Goal: Task Accomplishment & Management: Use online tool/utility

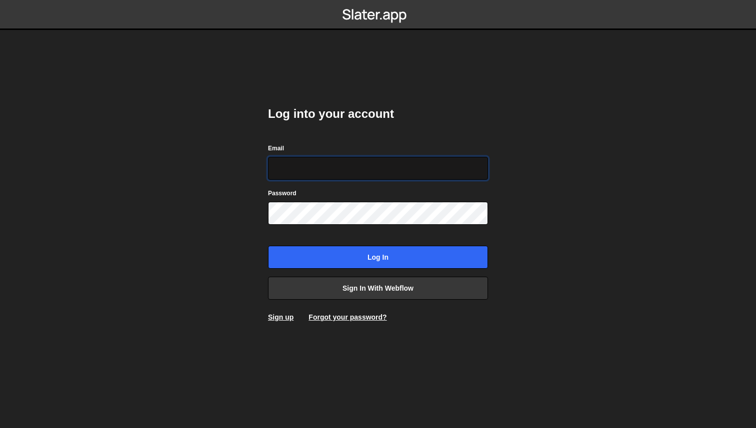
click at [351, 165] on input "Email" at bounding box center [378, 168] width 220 height 23
type input "a@glevsky.com"
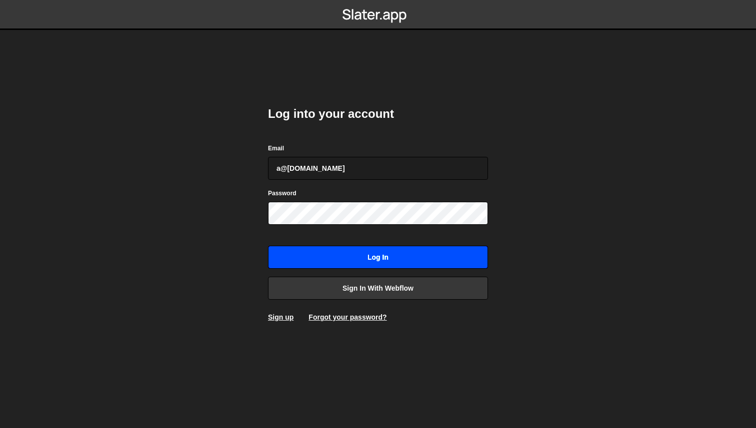
click at [322, 259] on input "Log in" at bounding box center [378, 257] width 220 height 23
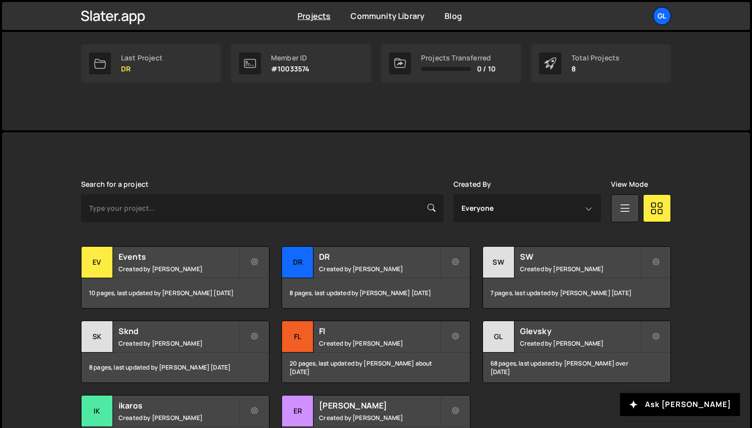
scroll to position [225, 0]
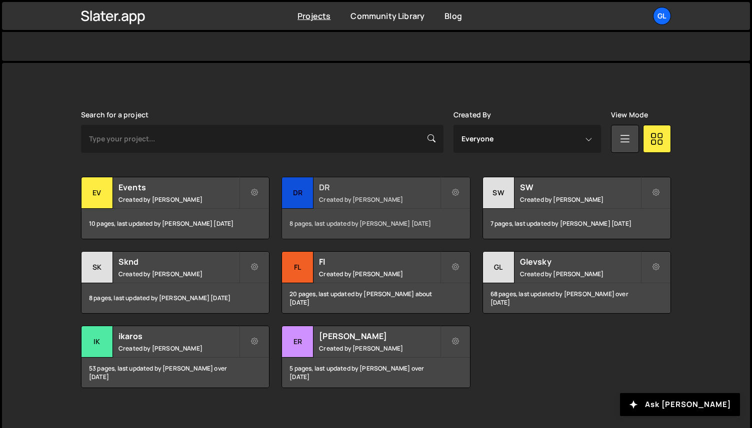
click at [305, 195] on div "DR" at bounding box center [297, 192] width 31 height 31
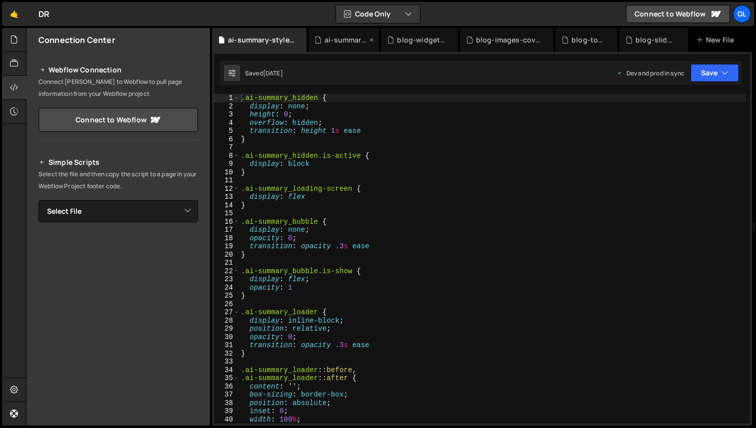
click at [344, 42] on div "ai-summary.js" at bounding box center [345, 40] width 42 height 10
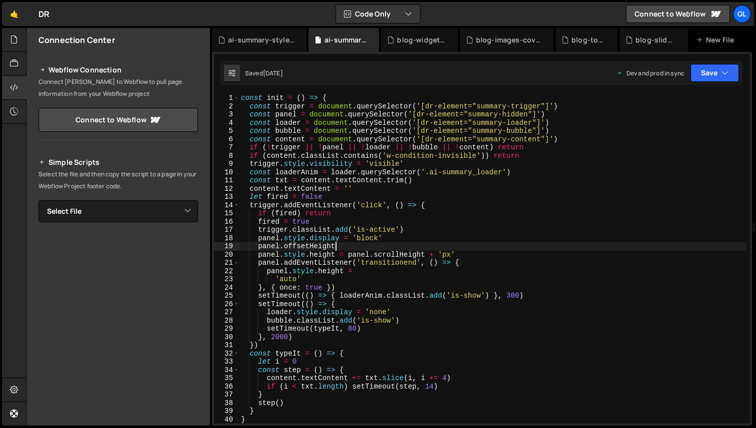
click at [349, 247] on div "const init = ( ) => { const trigger = document . querySelector ( '[dr-element="…" at bounding box center [492, 267] width 507 height 346
click at [371, 189] on div "const init = ( ) => { const trigger = document . querySelector ( '[dr-element="…" at bounding box center [492, 267] width 507 height 346
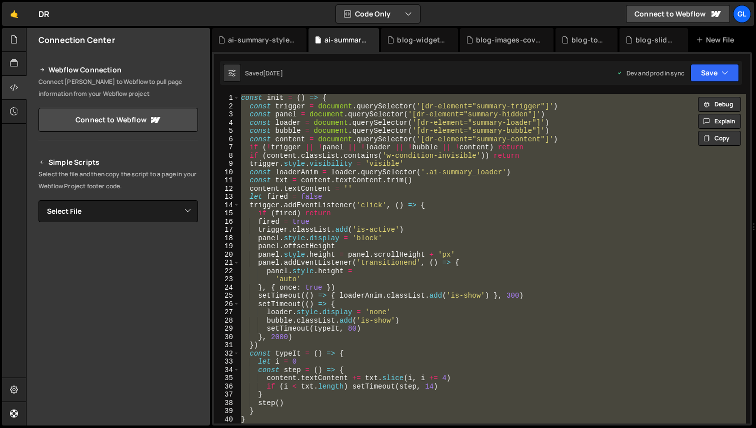
click at [400, 171] on div "const init = ( ) => { const trigger = document . querySelector ( '[dr-element="…" at bounding box center [492, 259] width 507 height 330
type textarea "'requestIdleCallback' in window ? requestIdleCallback(init) : setTimeout(init, …"
paste textarea
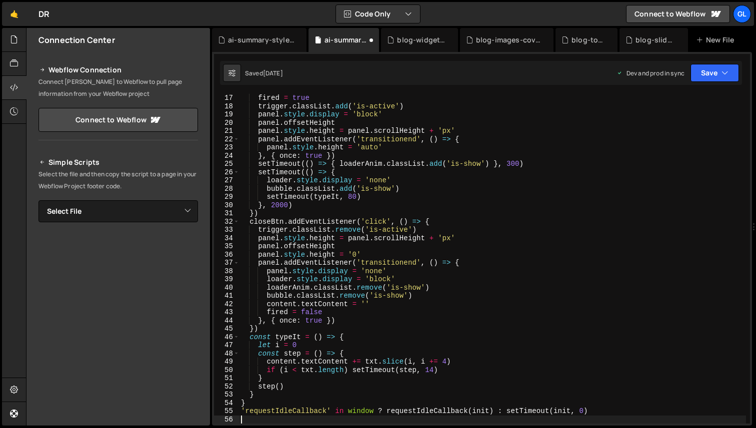
scroll to position [132, 0]
click at [420, 186] on div "fired = true trigger . classList . add ( 'is-active' ) panel . style . display …" at bounding box center [492, 267] width 507 height 346
click at [326, 175] on div "fired = true trigger . classList . add ( 'is-active' ) panel . style . display …" at bounding box center [492, 267] width 507 height 346
type textarea "'requestIdleCallback' in window ? requestIdleCallback(init) : setTimeout(init, …"
paste textarea
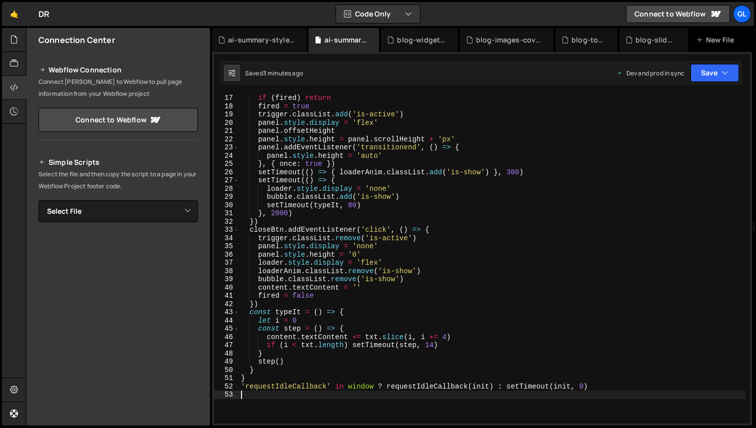
click at [434, 203] on div "if ( fired ) return fired = true trigger . classList . add ( 'is-active' ) pane…" at bounding box center [492, 267] width 507 height 346
type textarea "'requestIdleCallback' in window ? requestIdleCallback(init) : setTimeout(init, …"
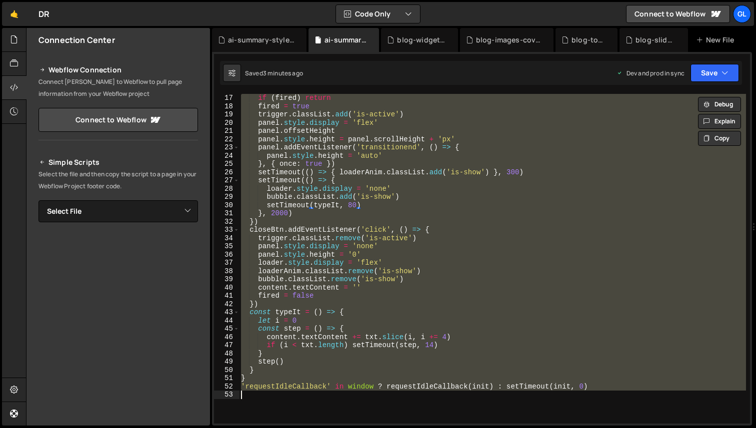
paste textarea
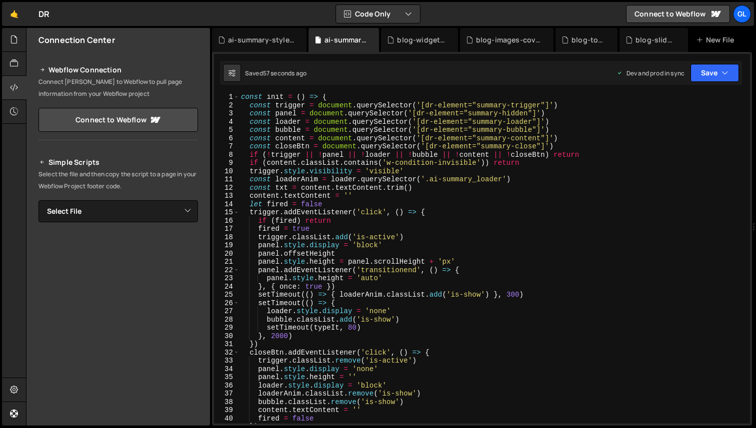
scroll to position [0, 0]
click at [366, 245] on div "const init = ( ) => { const trigger = document . querySelector ( '[dr-element="…" at bounding box center [492, 267] width 507 height 346
click at [447, 232] on div "const init = ( ) => { const trigger = document . querySelector ( '[dr-element="…" at bounding box center [492, 267] width 507 height 346
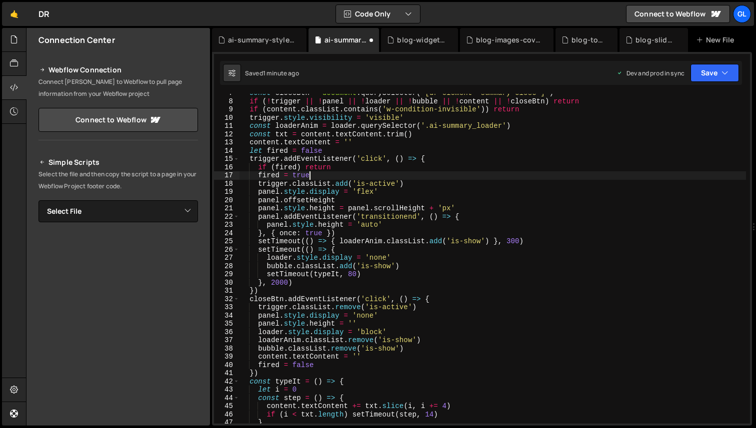
scroll to position [54, 0]
click at [370, 330] on div "const closeBtn = document . querySelector ( '[dr-element="summary-close"]' ) if…" at bounding box center [492, 262] width 507 height 346
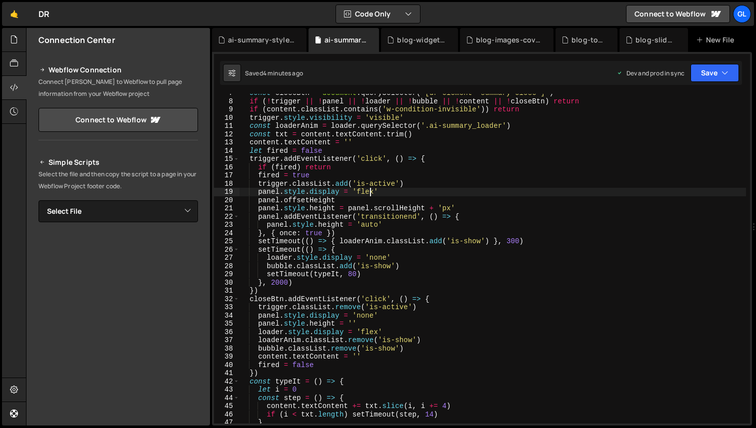
click at [372, 195] on div "const closeBtn = document . querySelector ( '[dr-element="summary-close"]' ) if…" at bounding box center [492, 262] width 507 height 346
type textarea "'requestIdleCallback' in window ? requestIdleCallback(init) : setTimeout(init, …"
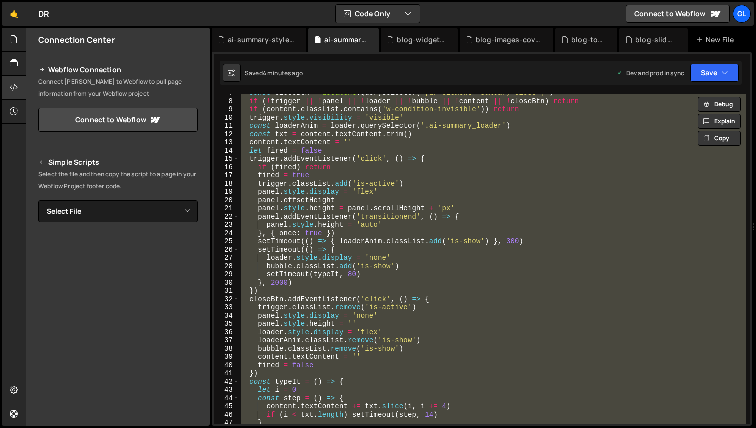
paste textarea
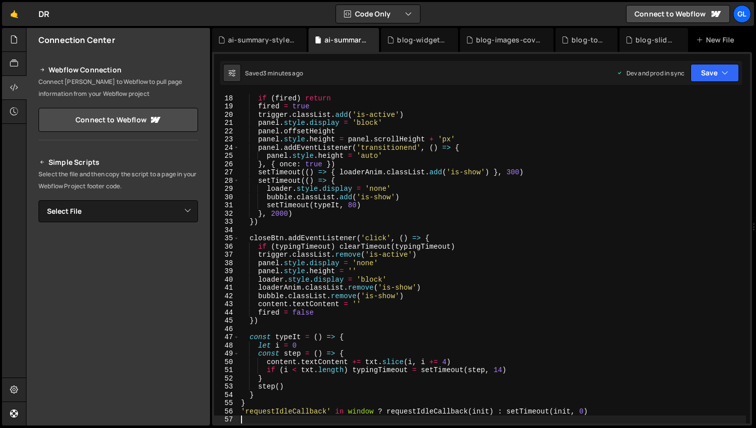
click at [368, 177] on div "if ( fired ) return fired = true trigger . classList . add ( 'is-active' ) pane…" at bounding box center [492, 267] width 507 height 346
type textarea "'requestIdleCallback' in window ? requestIdleCallback(init) : setTimeout(init, …"
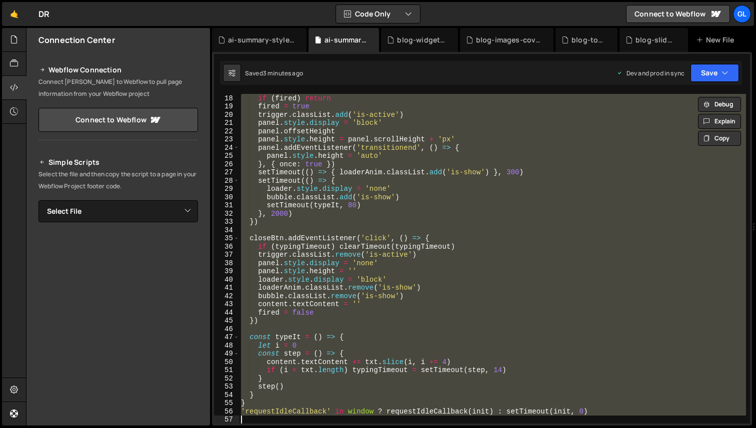
paste textarea
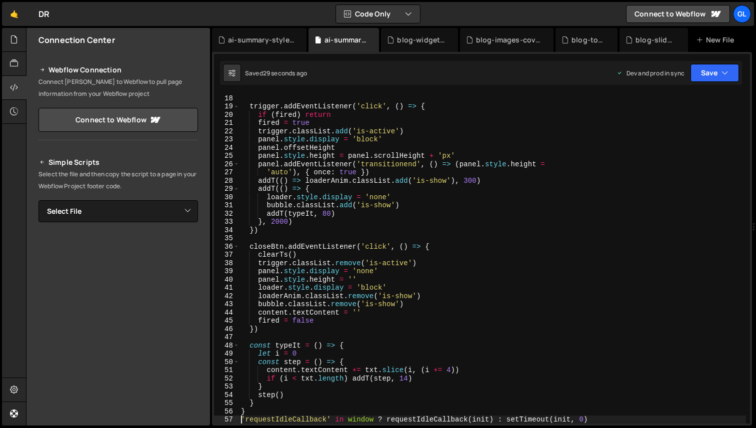
click at [373, 287] on div "trigger . addEventListener ( 'click' , ( ) => { if ( fired ) return fired = tru…" at bounding box center [492, 267] width 507 height 346
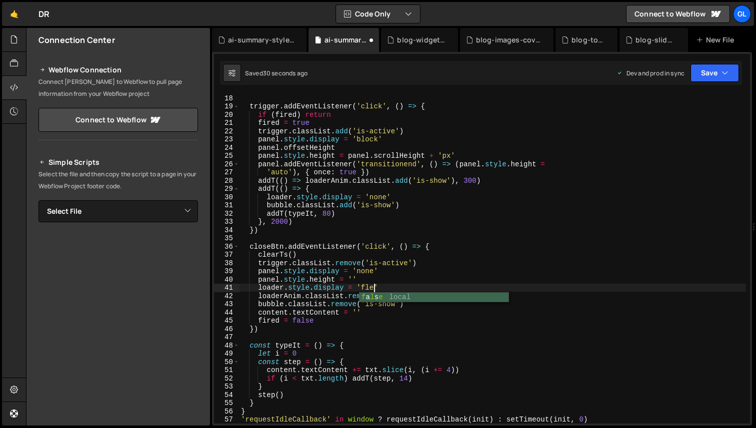
scroll to position [0, 9]
click at [372, 144] on div "trigger . addEventListener ( 'click' , ( ) => { if ( fired ) return fired = tru…" at bounding box center [492, 267] width 507 height 346
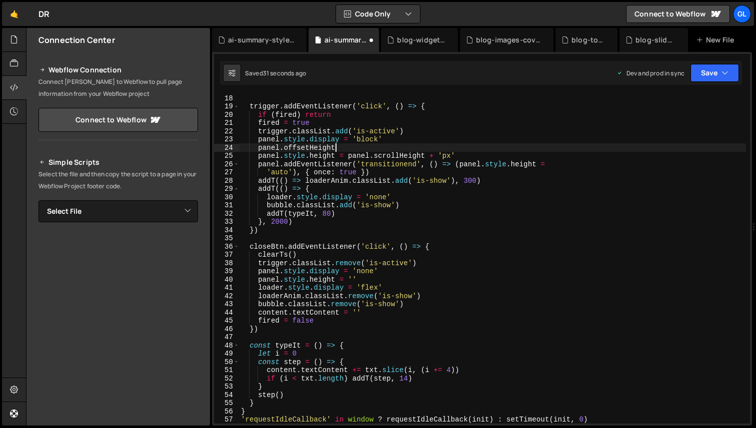
click at [372, 144] on div "trigger . addEventListener ( 'click' , ( ) => { if ( fired ) return fired = tru…" at bounding box center [492, 267] width 507 height 346
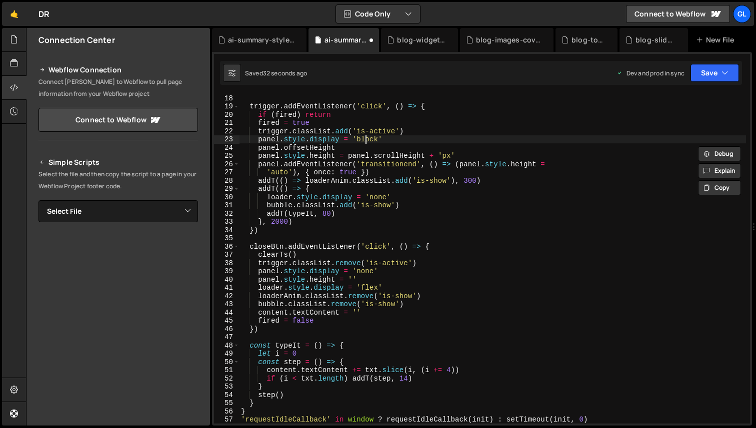
click at [367, 140] on div "trigger . addEventListener ( 'click' , ( ) => { if ( fired ) return fired = tru…" at bounding box center [492, 267] width 507 height 346
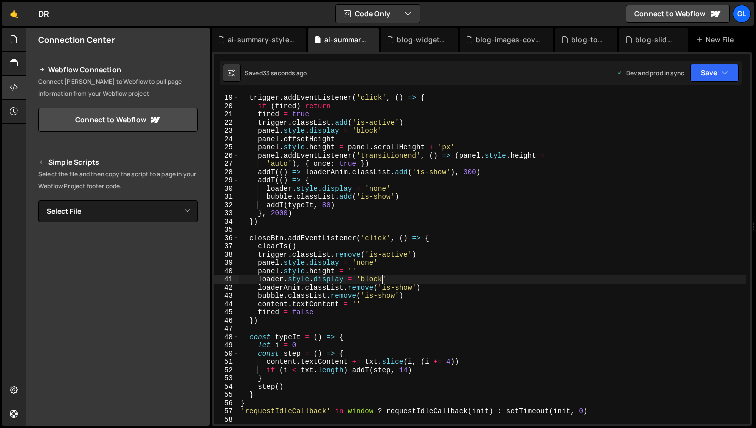
click at [376, 280] on div "trigger . addEventListener ( 'click' , ( ) => { if ( fired ) return fired = tru…" at bounding box center [492, 267] width 507 height 346
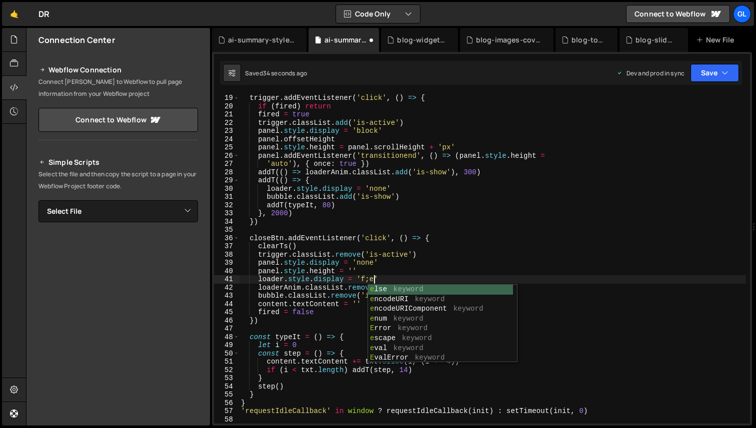
scroll to position [0, 9]
click at [372, 276] on div "trigger . addEventListener ( 'click' , ( ) => { if ( fired ) return fired = tru…" at bounding box center [492, 267] width 507 height 346
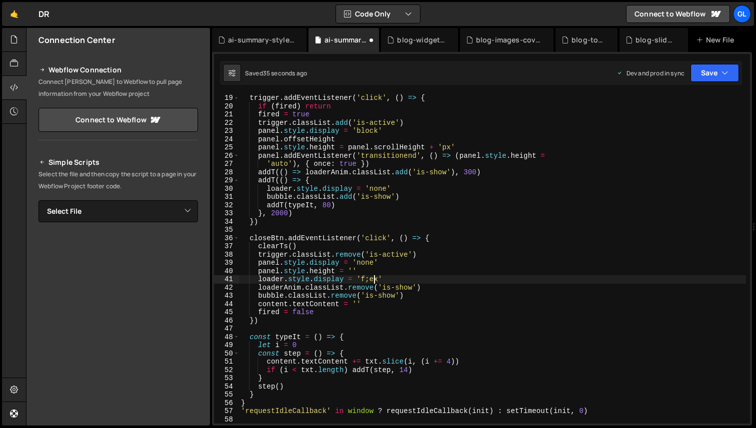
click at [372, 276] on div "trigger . addEventListener ( 'click' , ( ) => { if ( fired ) return fired = tru…" at bounding box center [492, 267] width 507 height 346
click at [365, 127] on div "trigger . addEventListener ( 'click' , ( ) => { if ( fired ) return fired = tru…" at bounding box center [492, 267] width 507 height 346
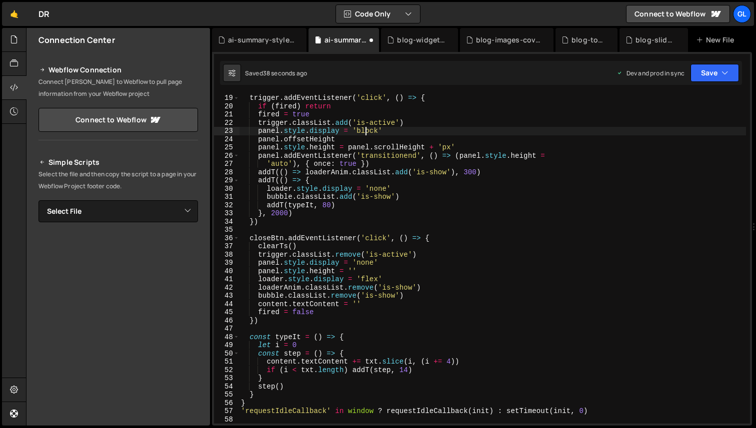
click at [365, 127] on div "trigger . addEventListener ( 'click' , ( ) => { if ( fired ) return fired = tru…" at bounding box center [492, 267] width 507 height 346
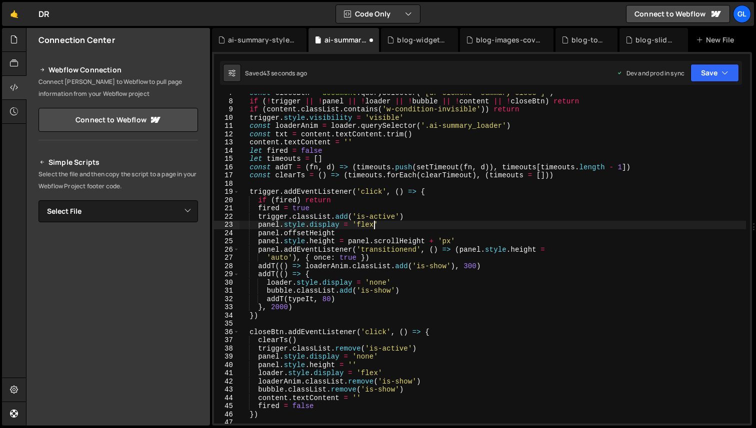
scroll to position [57, 0]
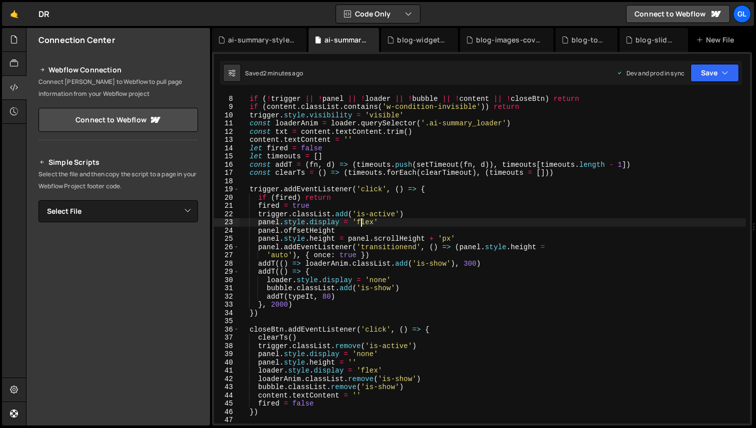
click at [362, 225] on div "const closeBtn = document . querySelector ( '[dr-element="summary-close"]' ) if…" at bounding box center [492, 259] width 507 height 346
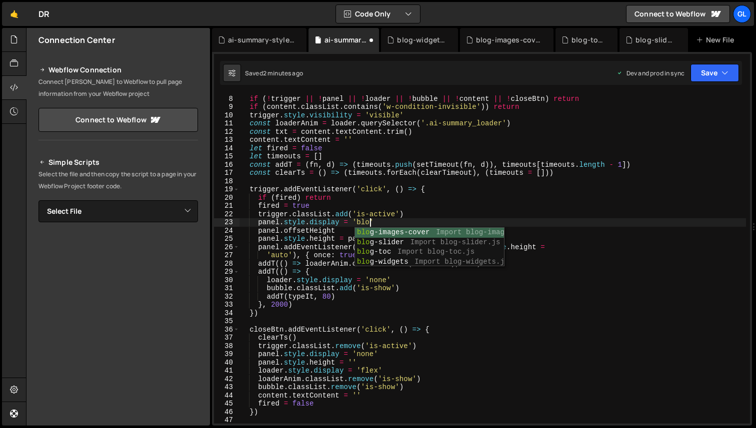
scroll to position [0, 9]
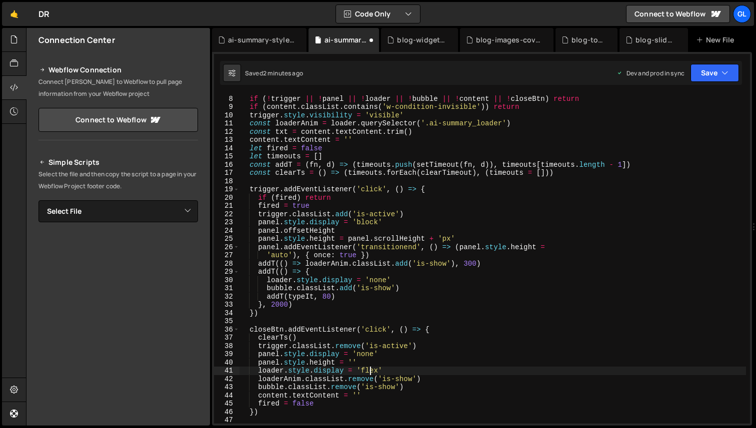
click at [369, 375] on div "const closeBtn = document . querySelector ( '[dr-element="summary-close"]' ) if…" at bounding box center [492, 259] width 507 height 346
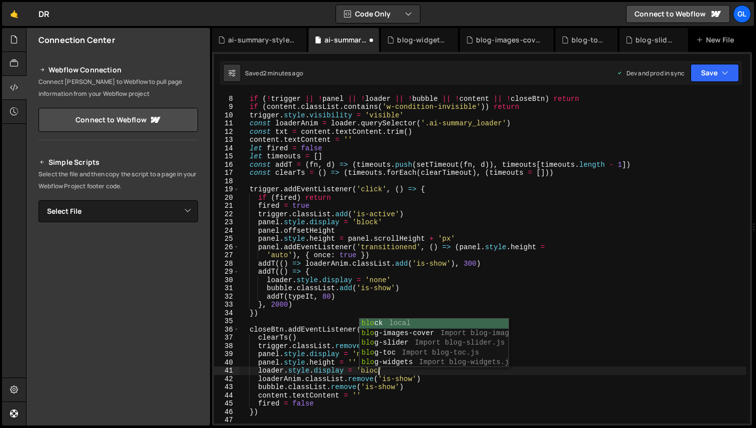
scroll to position [0, 9]
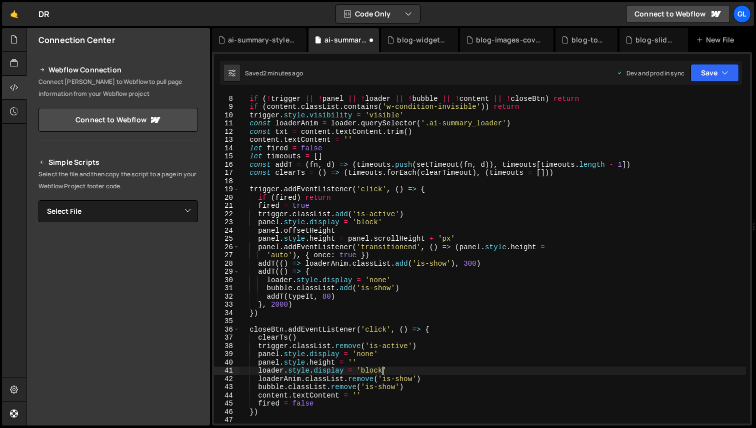
type textarea "loader.style.display = 'block'"
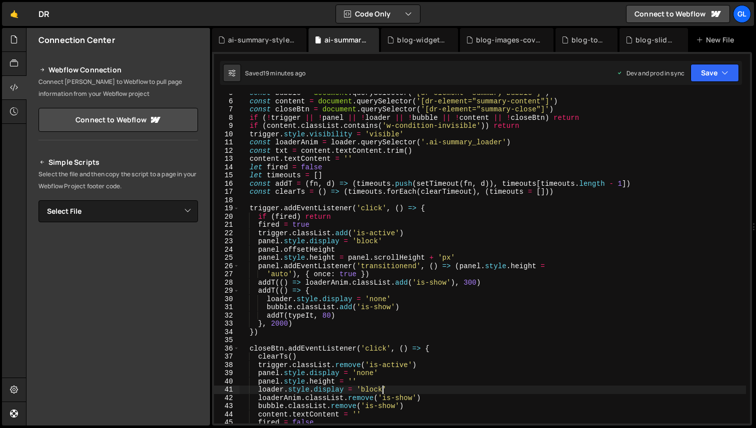
scroll to position [28, 0]
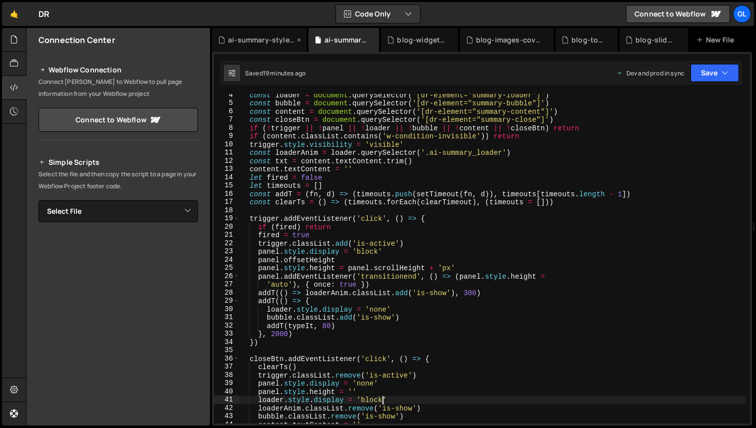
click at [250, 44] on div "ai-summary-styles.css" at bounding box center [261, 40] width 66 height 10
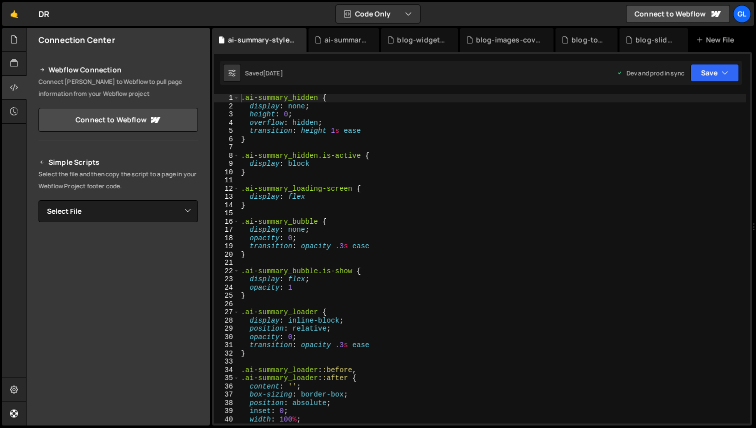
click at [320, 163] on div ".ai-summary_hidden { display : none ; height : 0 ; overflow : hidden ; transiti…" at bounding box center [492, 267] width 507 height 346
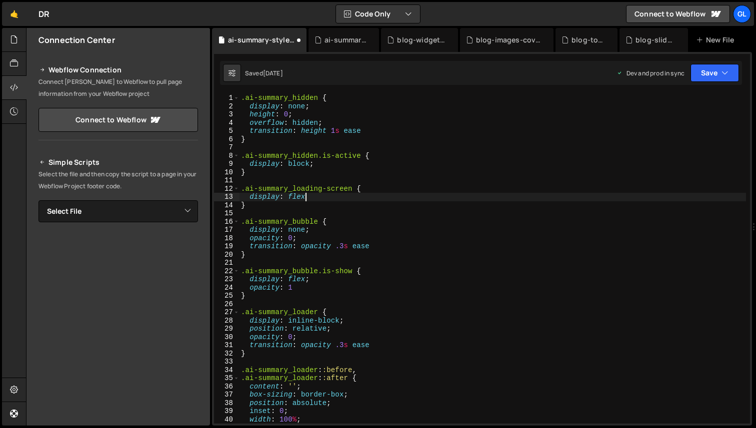
click at [322, 196] on div ".ai-summary_hidden { display : none ; height : 0 ; overflow : hidden ; transiti…" at bounding box center [492, 267] width 507 height 346
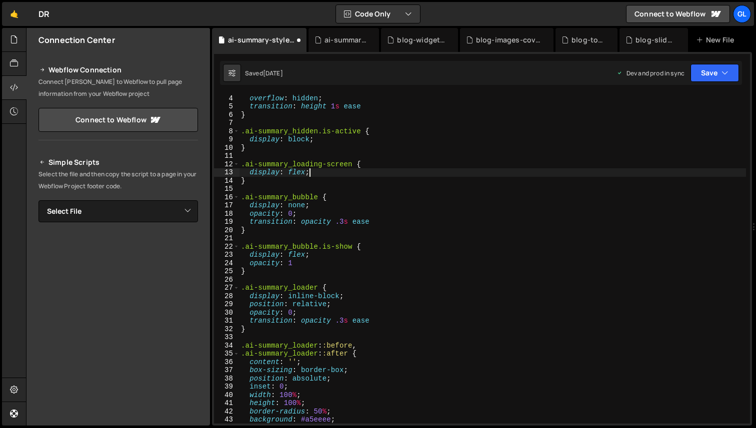
scroll to position [54, 0]
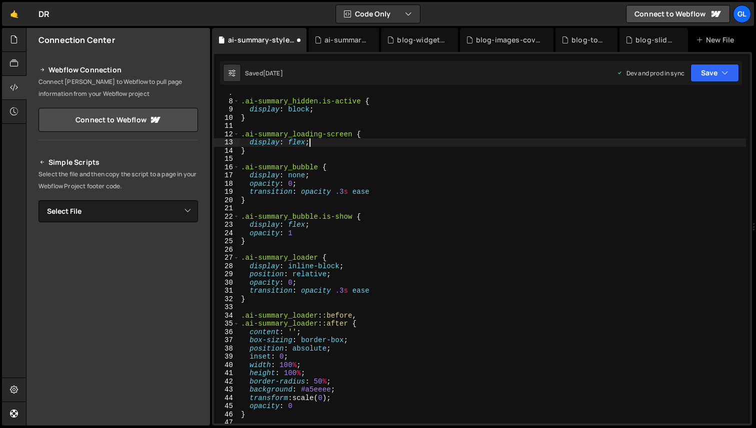
click at [302, 266] on div ".ai-summary_hidden.is-active { display : block ; } .ai-summary_loading-screen {…" at bounding box center [492, 262] width 507 height 346
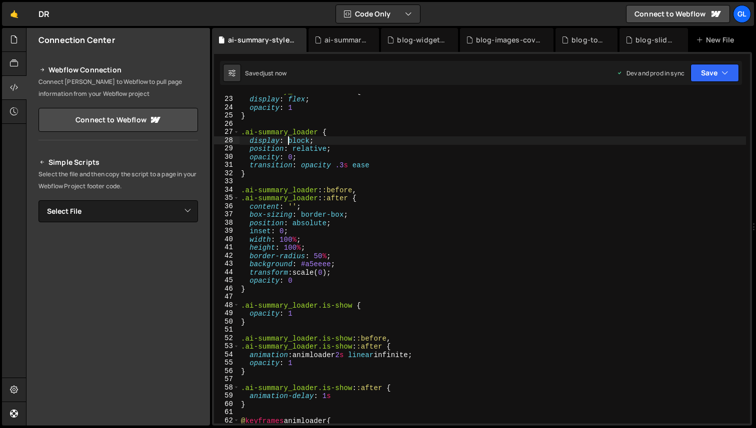
scroll to position [168, 0]
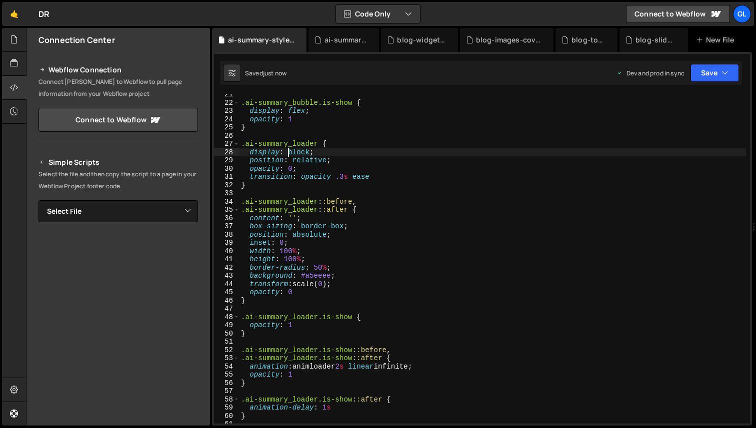
click at [387, 175] on div ".ai-summary_bubble.is-show { display : flex ; opacity : 1 } .ai-summary_loader …" at bounding box center [492, 263] width 507 height 346
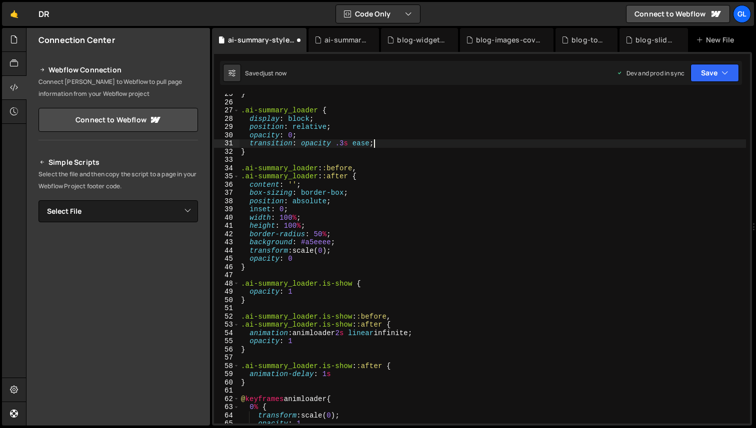
scroll to position [202, 0]
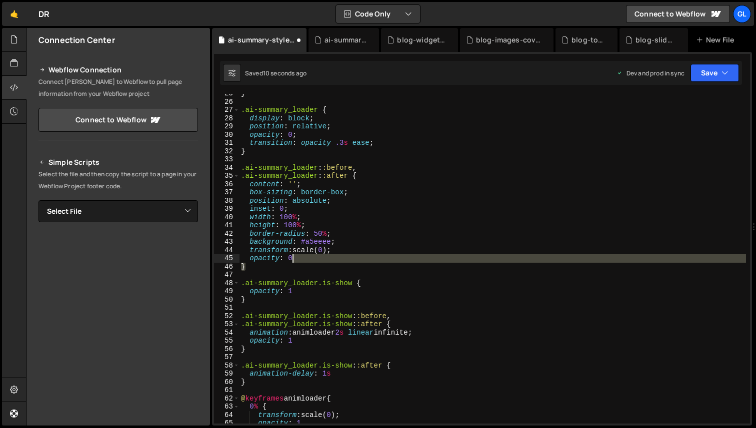
click at [316, 262] on div "} .ai-summary_loader { display : block ; position : relative ; opacity : 0 ; tr…" at bounding box center [492, 262] width 507 height 346
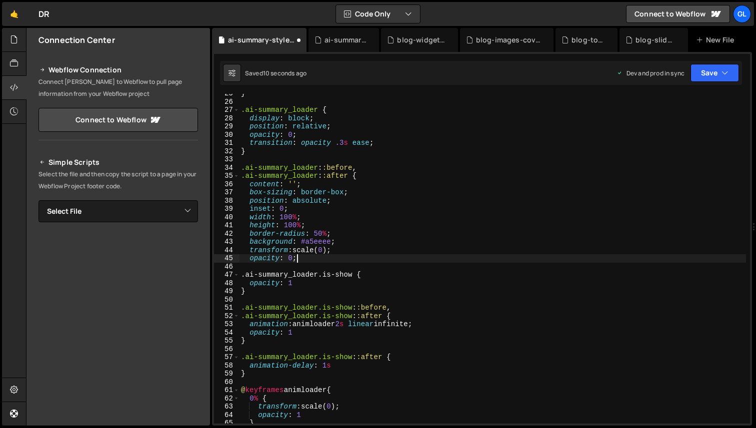
scroll to position [0, 3]
click at [390, 257] on div "} .ai-summary_loader { display : block ; position : relative ; opacity : 0 ; tr…" at bounding box center [492, 262] width 507 height 346
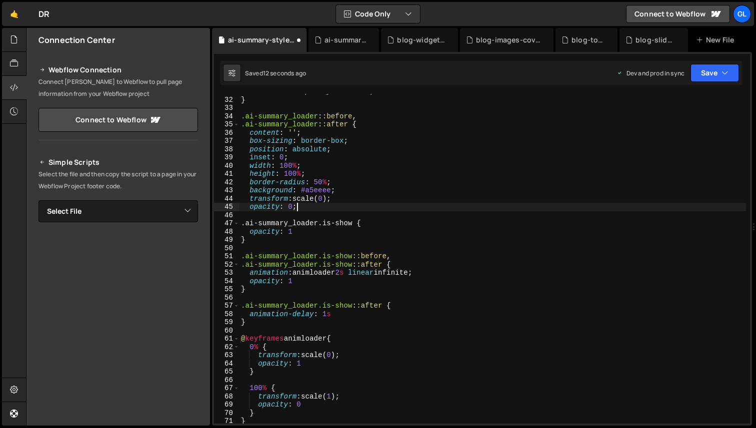
scroll to position [253, 0]
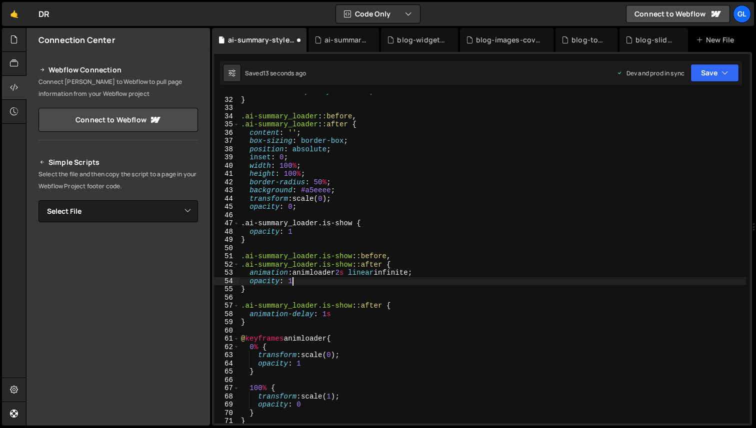
click at [303, 281] on div "transition : opacity .3 s ease ; } .ai-summary_loader : :before , .ai-summary_l…" at bounding box center [492, 260] width 507 height 346
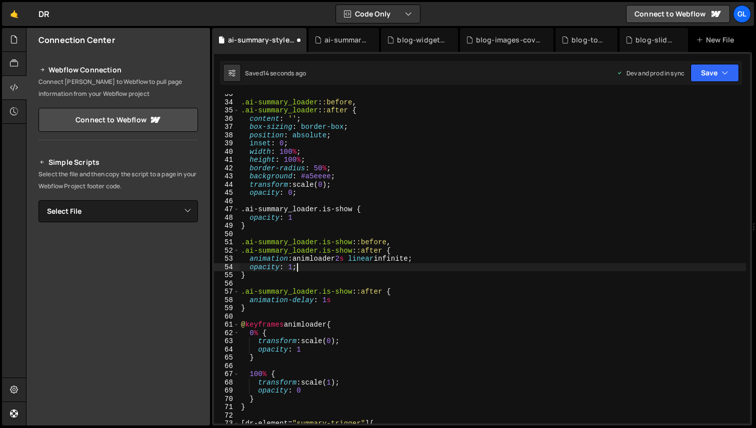
scroll to position [289, 0]
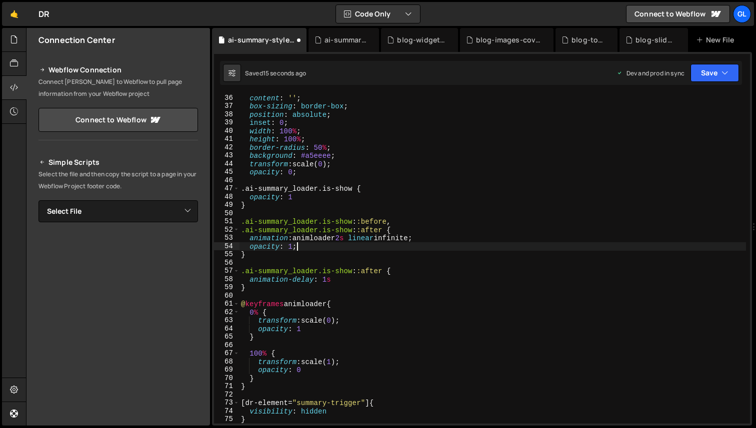
click at [305, 333] on div "content : ' ' ; box-sizing : border-box ; position : absolute ; inset : 0 ; wid…" at bounding box center [492, 267] width 507 height 346
click at [314, 369] on div "content : ' ' ; box-sizing : border-box ; position : absolute ; inset : 0 ; wid…" at bounding box center [492, 267] width 507 height 346
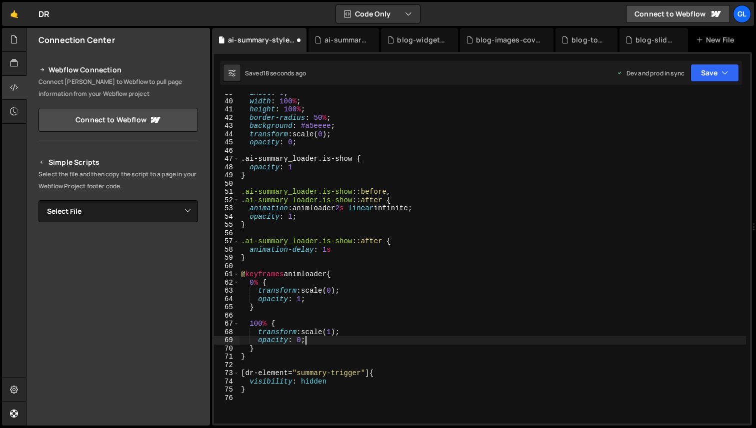
scroll to position [372, 0]
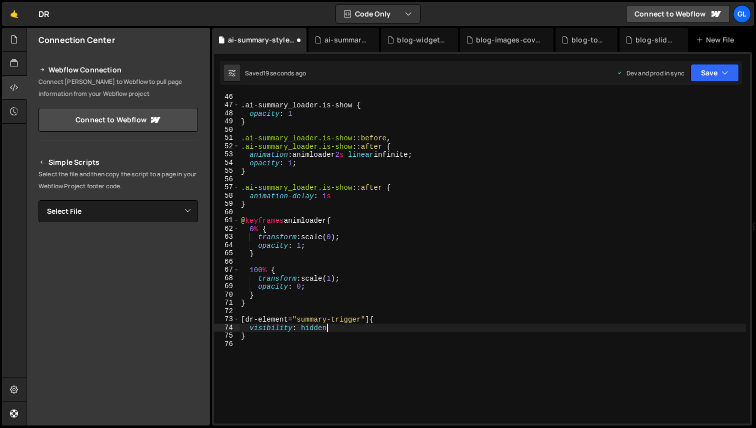
click at [332, 328] on div ".ai-summary_loader.is-show { opacity : 1 } .ai-summary_loader.is-show : :before…" at bounding box center [492, 266] width 507 height 346
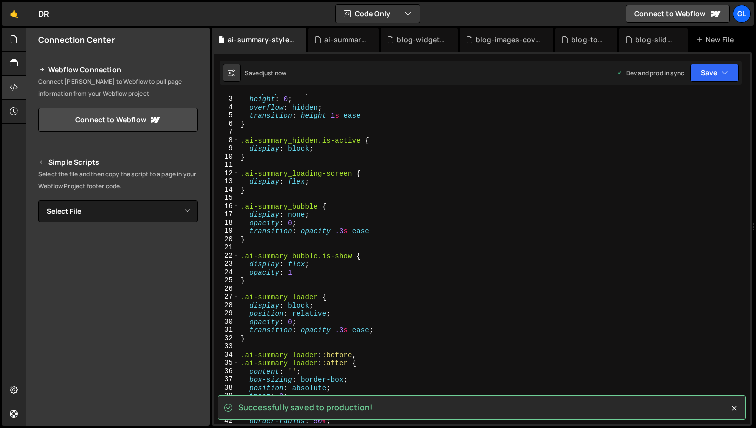
scroll to position [0, 0]
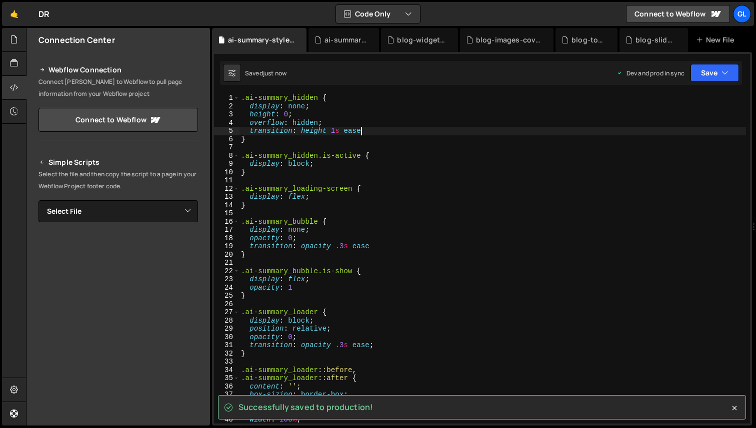
click at [366, 129] on div ".ai-summary_hidden { display : none ; height : 0 ; overflow : hidden ; transiti…" at bounding box center [492, 267] width 507 height 346
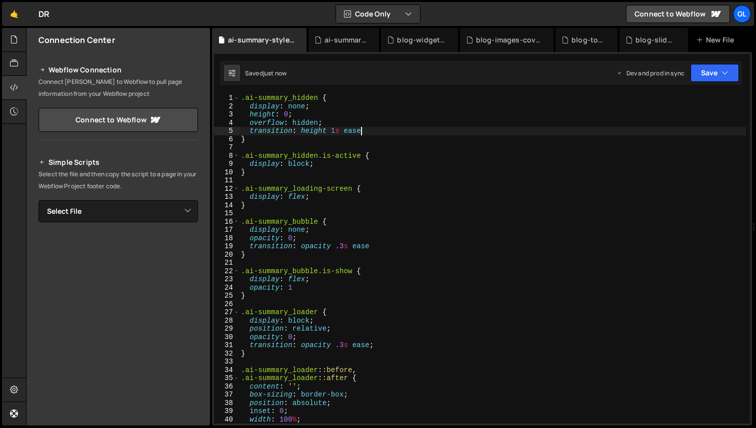
scroll to position [0, 8]
type textarea "transition: height 1s ease;"
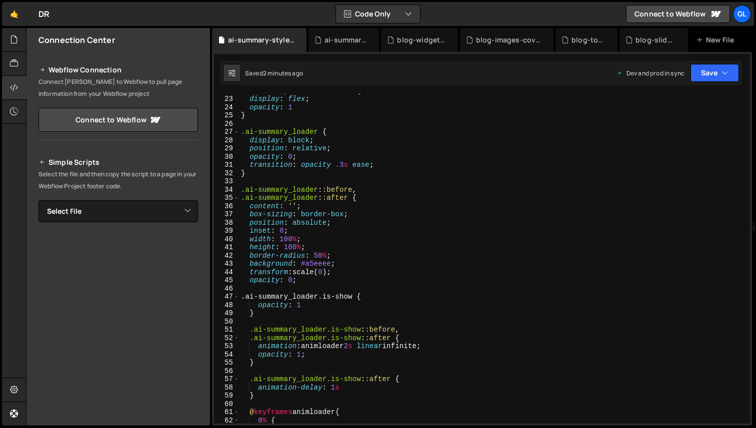
scroll to position [180, 0]
click at [321, 285] on div ".ai-summary_bubble.is-show { display : flex ; opacity : 1 } .ai-summary_loader …" at bounding box center [492, 259] width 507 height 346
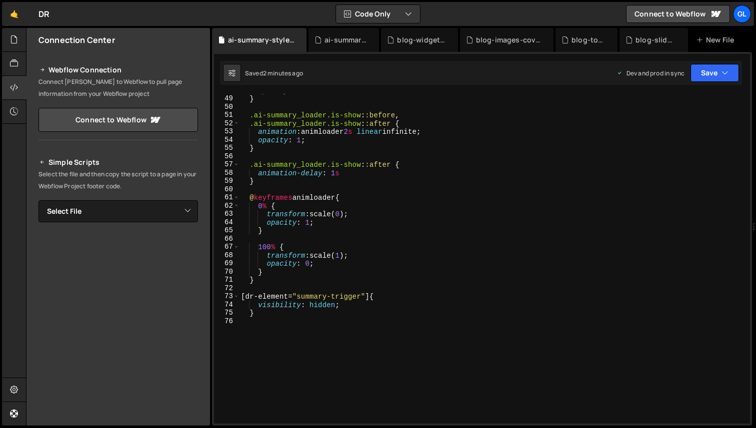
scroll to position [395, 0]
click at [353, 220] on div "opacity : 1 } .ai-summary_loader.is-show : :before , .ai-summary_loader.is-show…" at bounding box center [492, 259] width 507 height 346
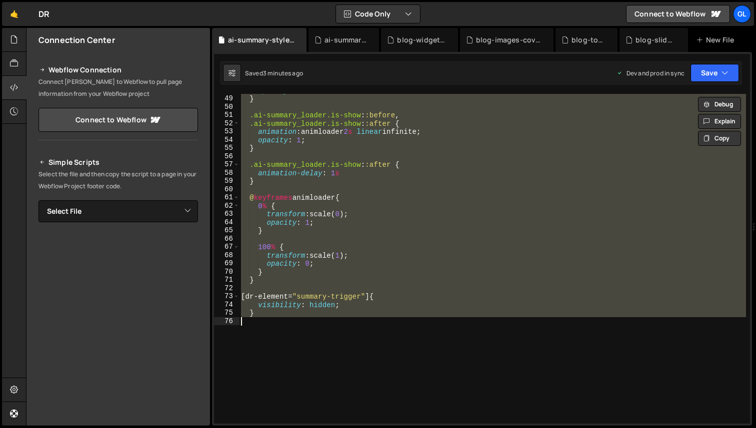
click at [305, 146] on div "opacity : 1 } .ai-summary_loader.is-show : :before , .ai-summary_loader.is-show…" at bounding box center [492, 259] width 507 height 330
paste textarea "}"
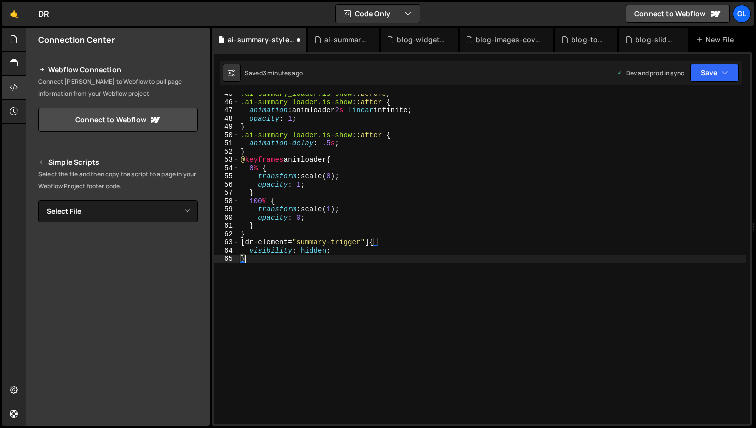
type textarea "opacity: 1;"
